Goal: Find specific page/section: Find specific page/section

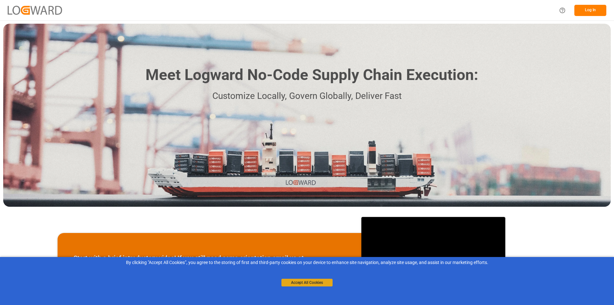
click at [322, 286] on button "Accept All Cookies" at bounding box center [306, 282] width 51 height 8
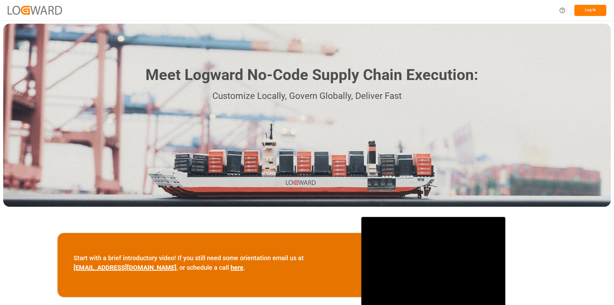
click at [590, 7] on button "Log In" at bounding box center [590, 10] width 32 height 11
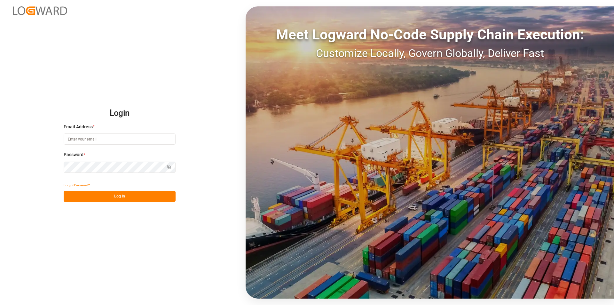
click at [138, 140] on input at bounding box center [120, 138] width 112 height 11
type input "[PERSON_NAME][EMAIL_ADDRESS][PERSON_NAME][DOMAIN_NAME]"
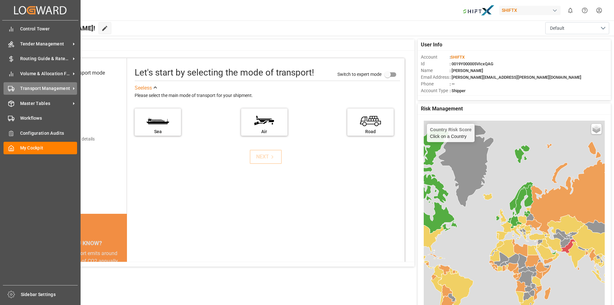
click at [71, 88] on icon at bounding box center [73, 88] width 7 height 7
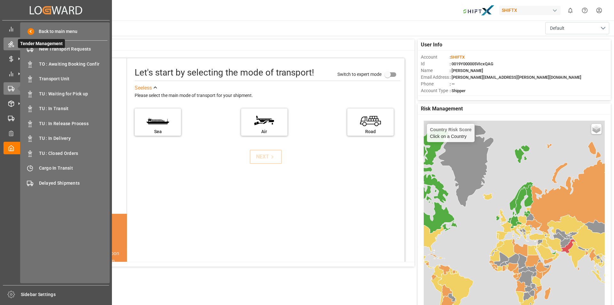
click at [14, 44] on icon at bounding box center [11, 44] width 6 height 6
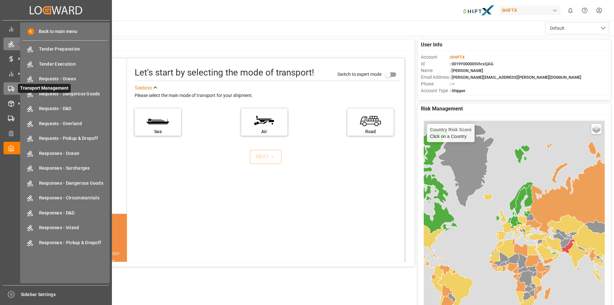
click at [10, 87] on icon at bounding box center [11, 88] width 6 height 6
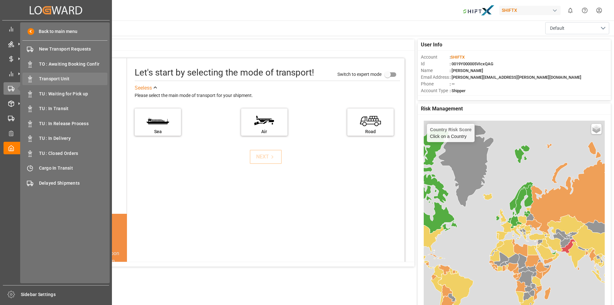
click at [70, 76] on span "Transport Unit" at bounding box center [73, 78] width 69 height 7
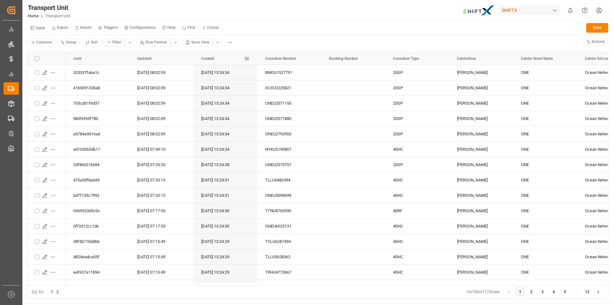
click at [216, 62] on div "Created" at bounding box center [222, 58] width 43 height 13
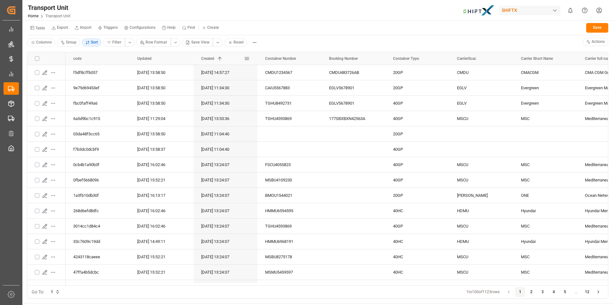
click at [213, 58] on span "Created" at bounding box center [207, 58] width 13 height 4
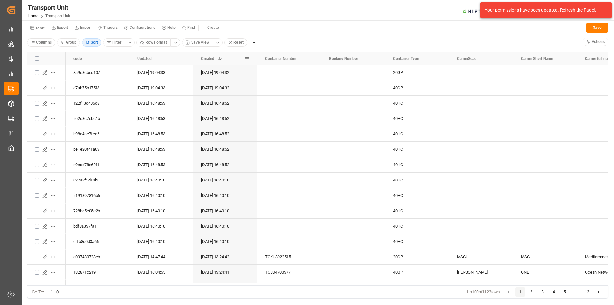
click at [209, 59] on span "Created" at bounding box center [207, 58] width 13 height 4
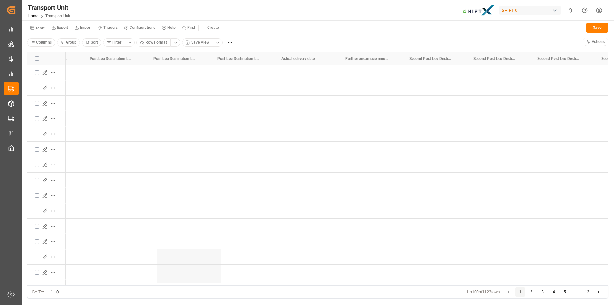
scroll to position [0, 5427]
